Goal: Information Seeking & Learning: Learn about a topic

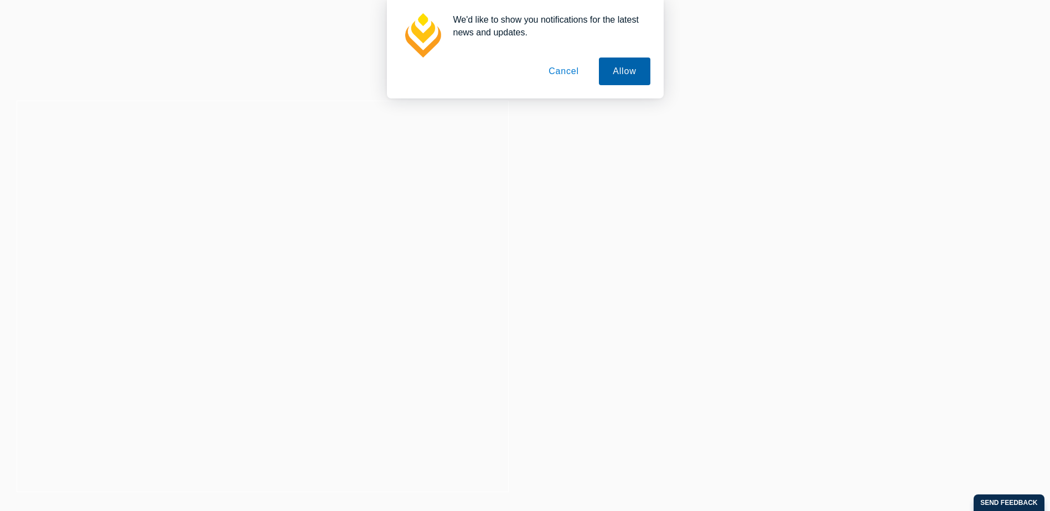
click at [622, 79] on button "Allow" at bounding box center [624, 72] width 51 height 28
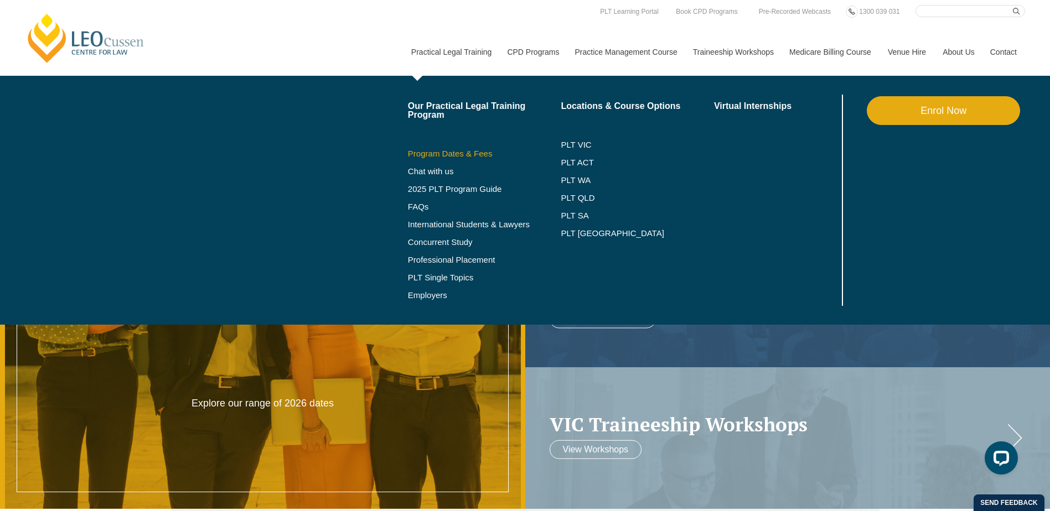
click at [481, 154] on link "Program Dates & Fees" at bounding box center [484, 153] width 153 height 9
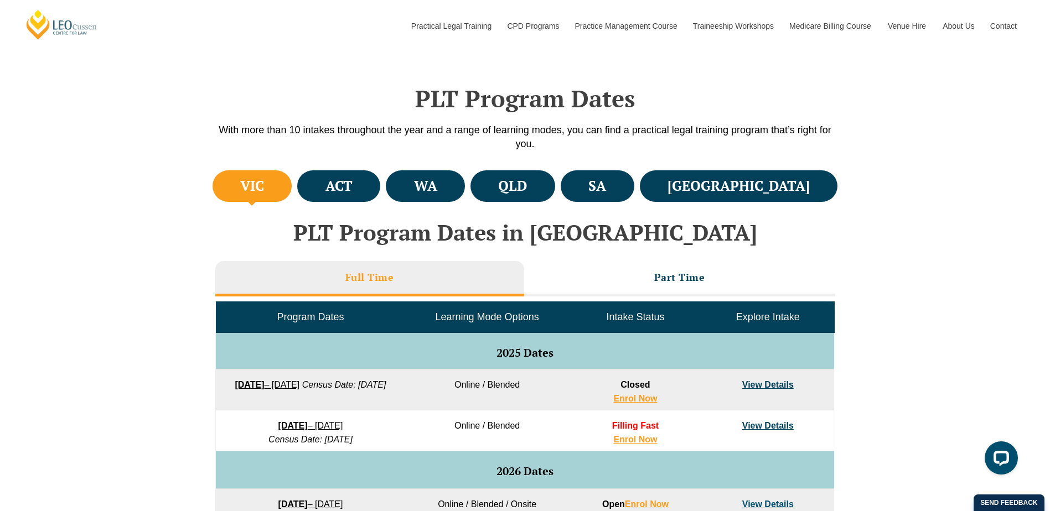
scroll to position [346, 0]
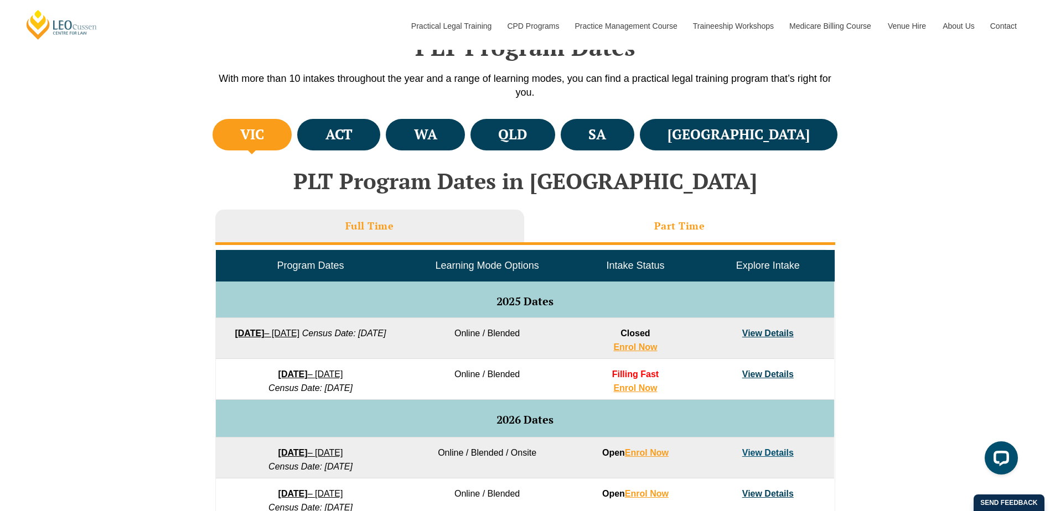
click at [688, 220] on h3 "Part Time" at bounding box center [679, 226] width 51 height 13
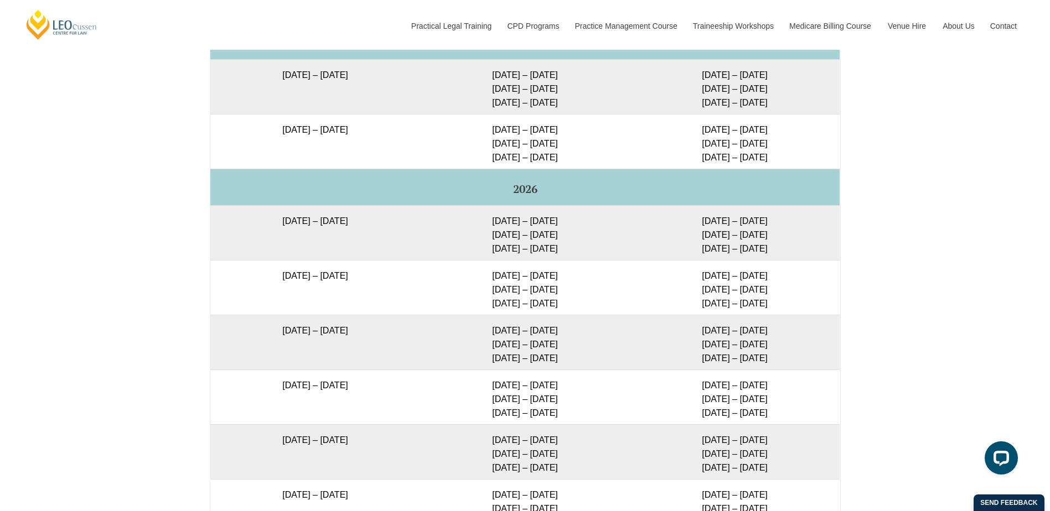
scroll to position [1497, 0]
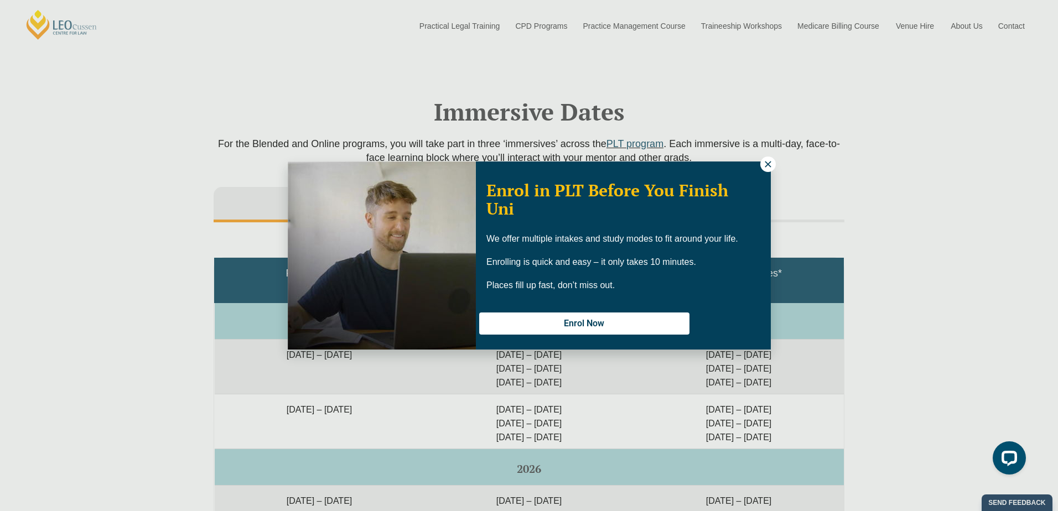
click at [677, 179] on span "Enrol in PLT Before You Finish Uni" at bounding box center [608, 199] width 242 height 40
click at [768, 164] on icon at bounding box center [768, 164] width 6 height 6
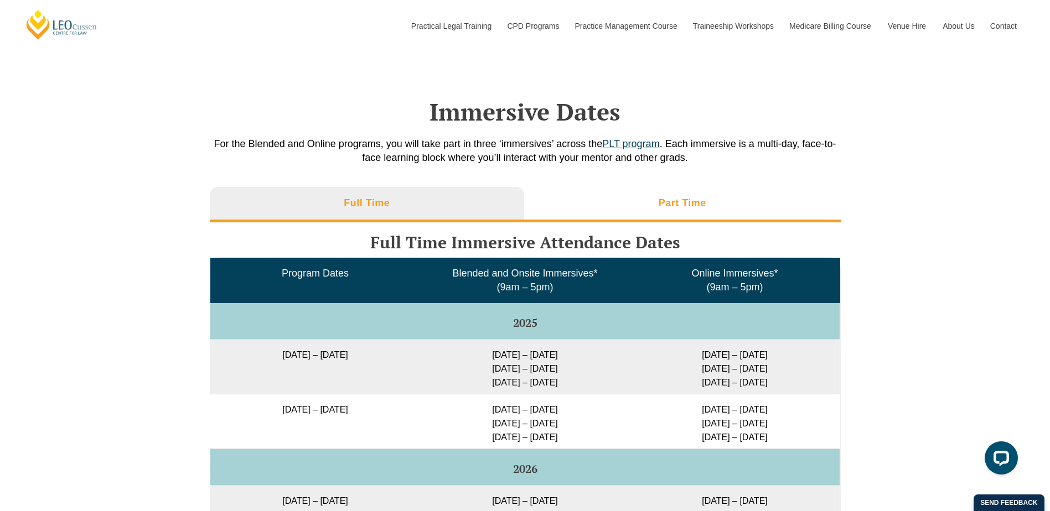
click at [690, 197] on h3 "Part Time" at bounding box center [683, 203] width 48 height 13
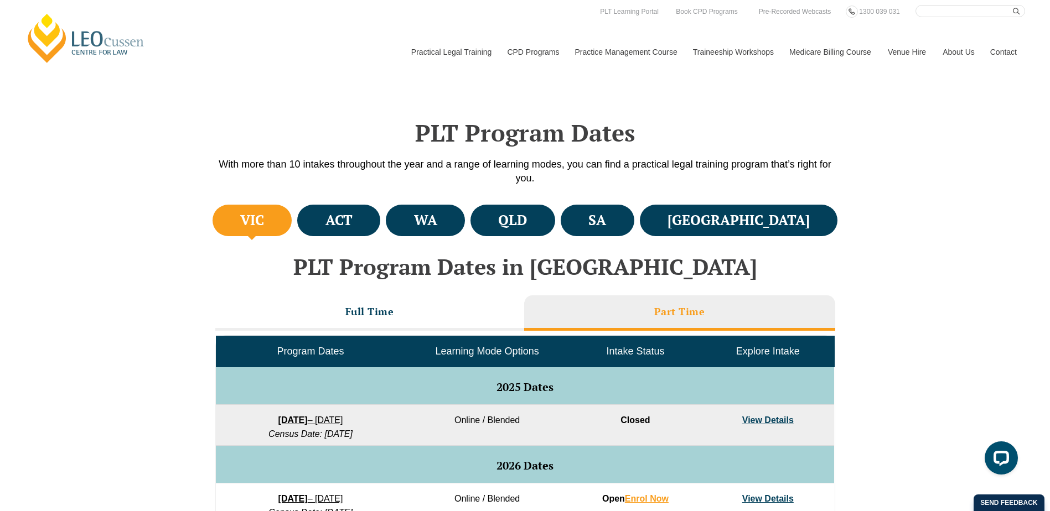
scroll to position [0, 0]
